Goal: Find specific fact: Find specific fact

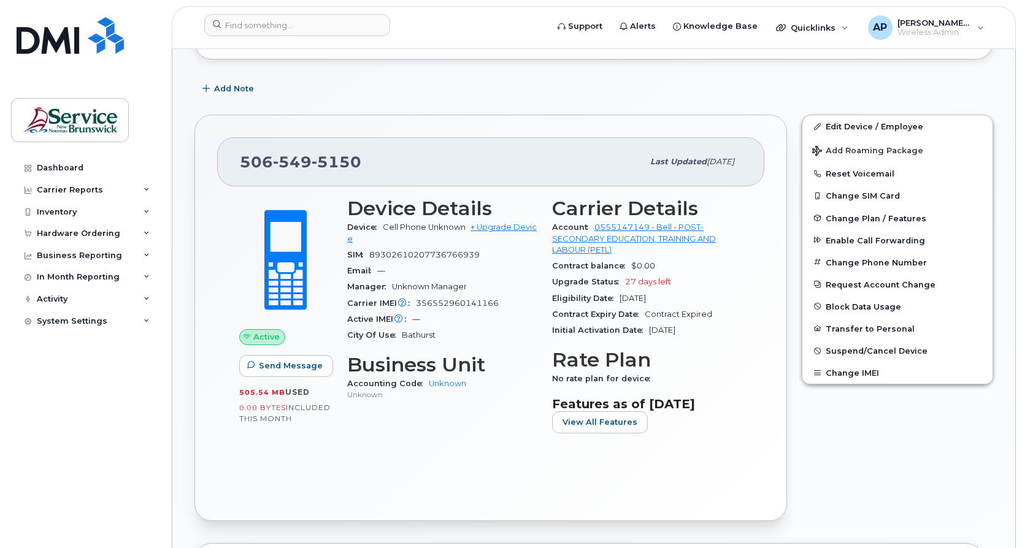
scroll to position [184, 0]
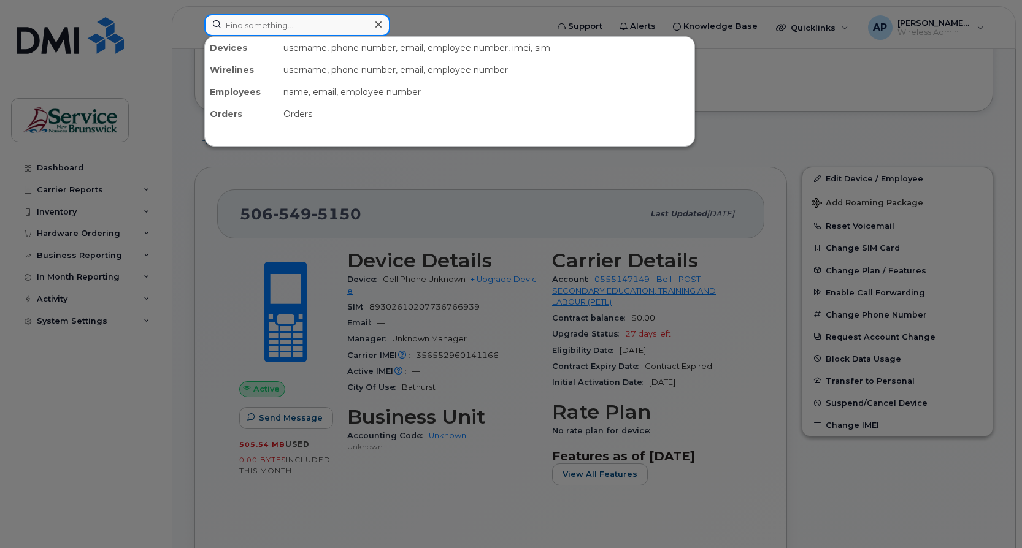
click at [313, 29] on input at bounding box center [297, 25] width 186 height 22
paste input "5062301690"
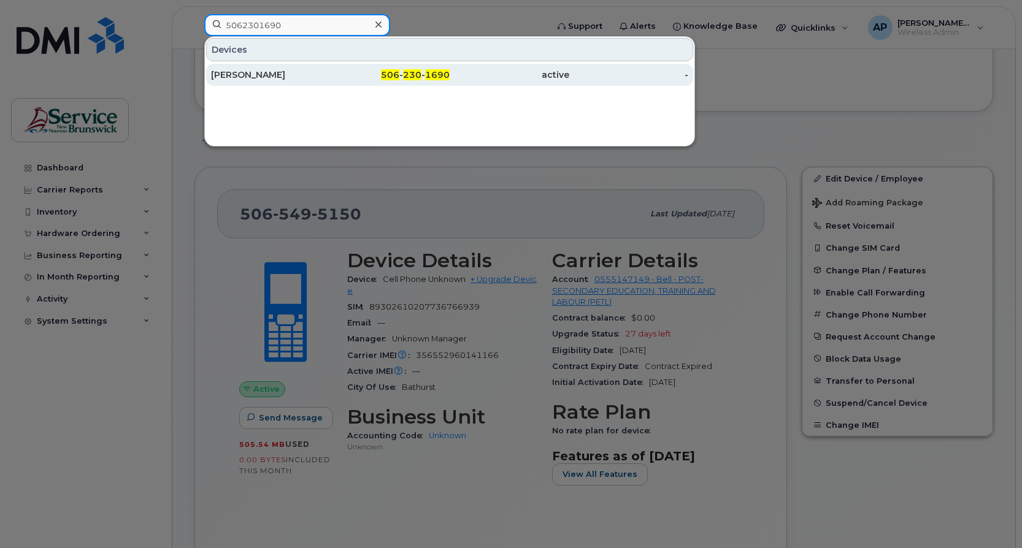
type input "5062301690"
click at [358, 77] on div "506 - 230 - 1690" at bounding box center [391, 75] width 120 height 12
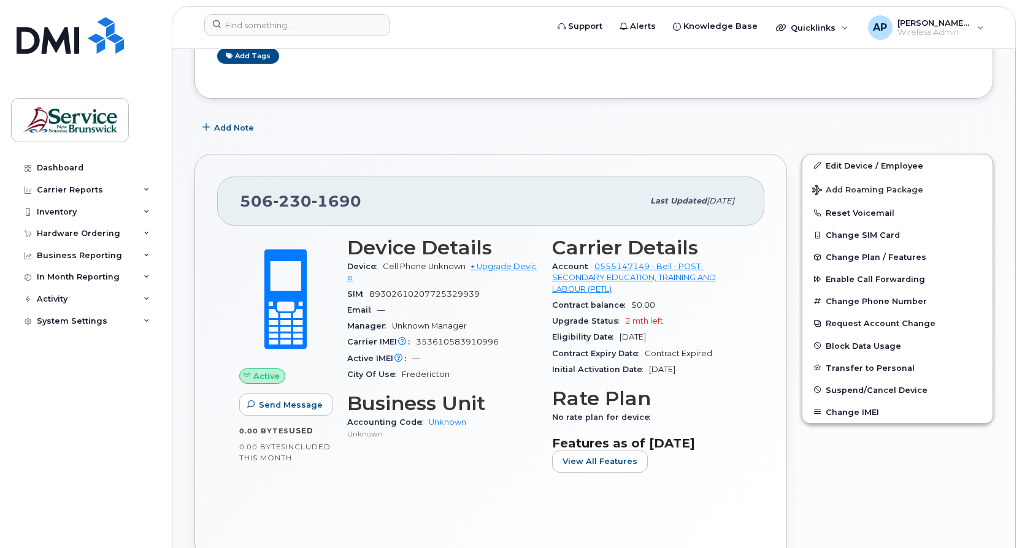
scroll to position [245, 0]
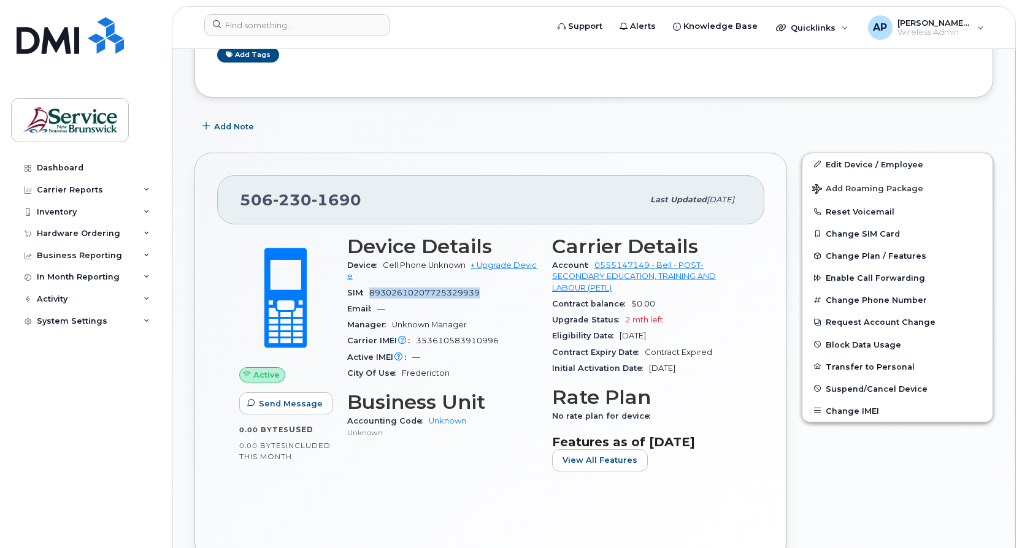
drag, startPoint x: 486, startPoint y: 293, endPoint x: 372, endPoint y: 292, distance: 114.1
click at [372, 292] on div "SIM [TECHNICAL_ID]" at bounding box center [442, 293] width 190 height 16
copy span "89302610207725329939"
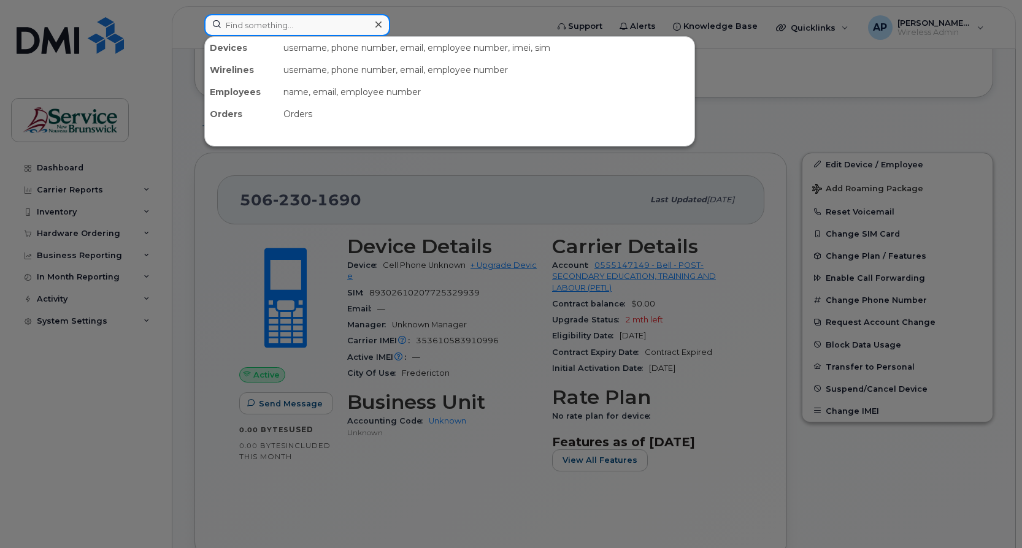
click at [305, 29] on input at bounding box center [297, 25] width 186 height 22
paste input "5062596511"
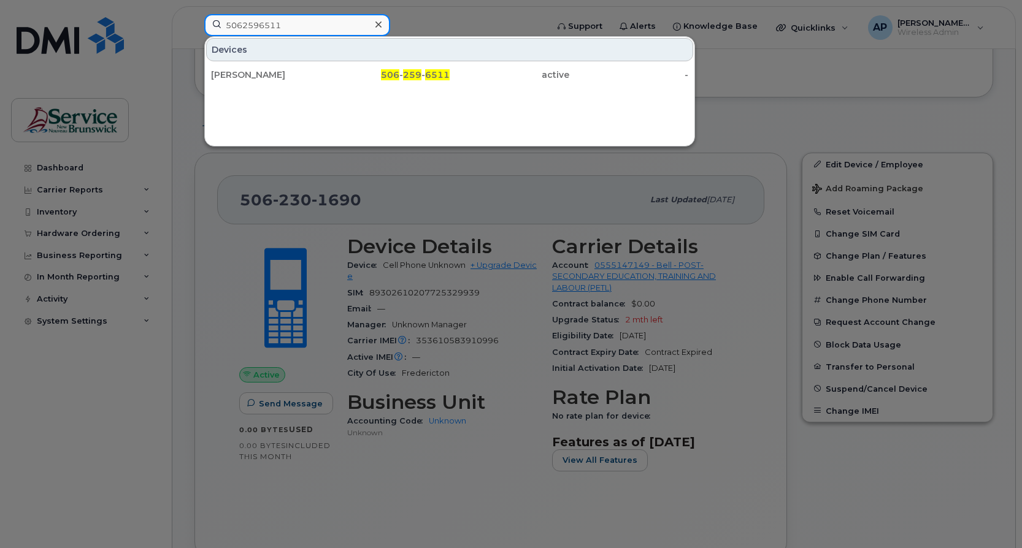
type input "5062596511"
click at [420, 164] on div at bounding box center [511, 274] width 1022 height 548
